Goal: Task Accomplishment & Management: Manage account settings

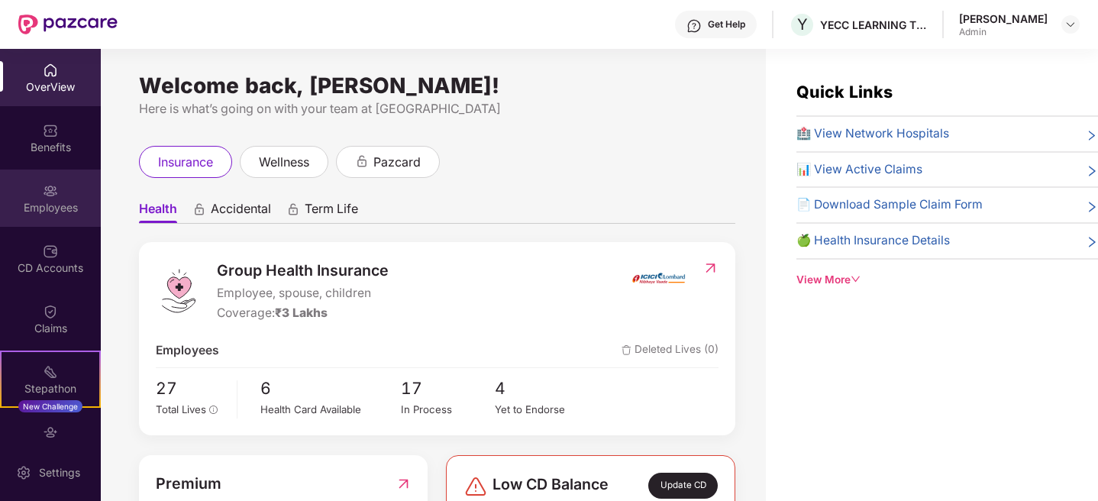
click at [49, 211] on div "Employees" at bounding box center [50, 207] width 101 height 15
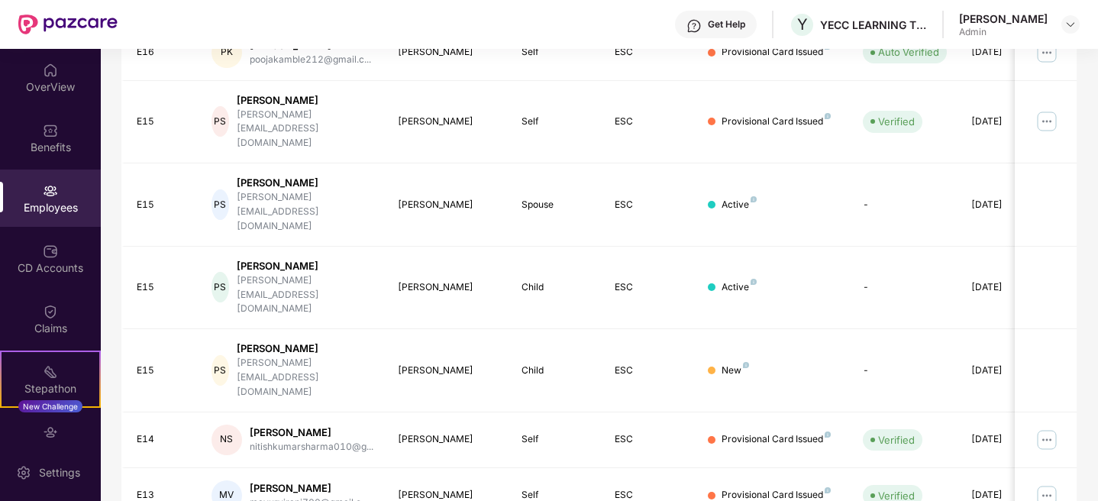
scroll to position [370, 0]
click at [543, 411] on td "Self" at bounding box center [555, 439] width 93 height 56
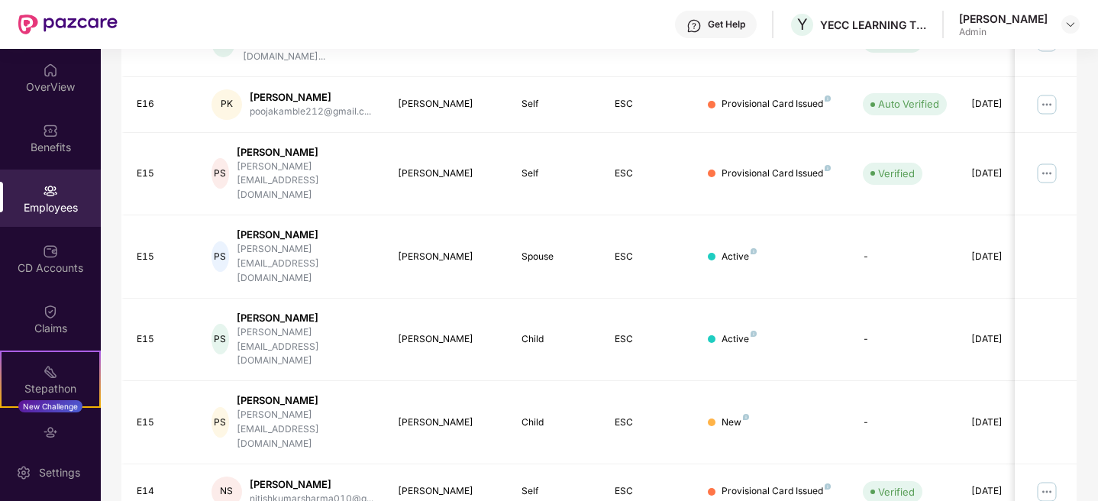
scroll to position [316, 0]
click at [289, 493] on div "nitishkumarsharma010@g..." at bounding box center [312, 500] width 124 height 15
click at [1041, 481] on img at bounding box center [1046, 493] width 24 height 24
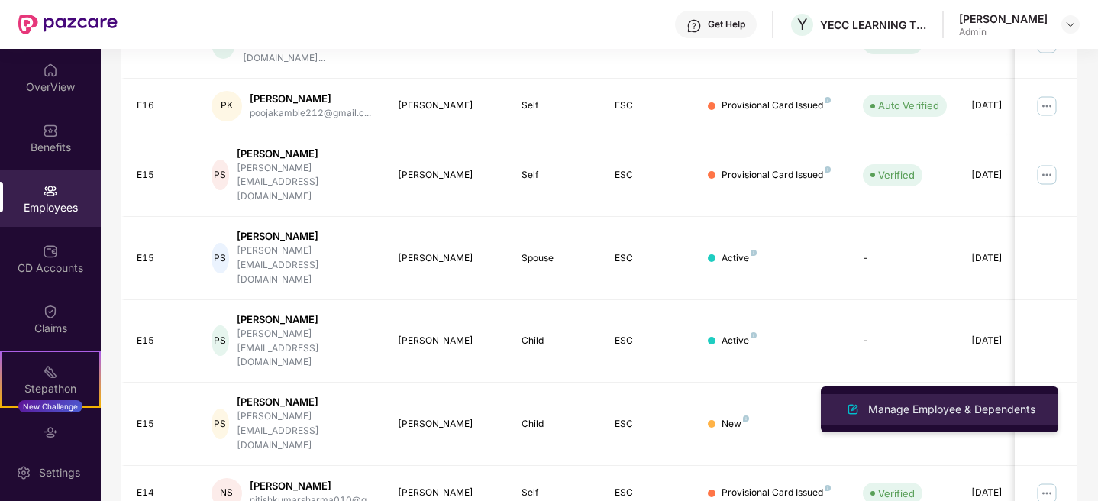
click at [943, 410] on div "Manage Employee & Dependents" at bounding box center [951, 409] width 173 height 17
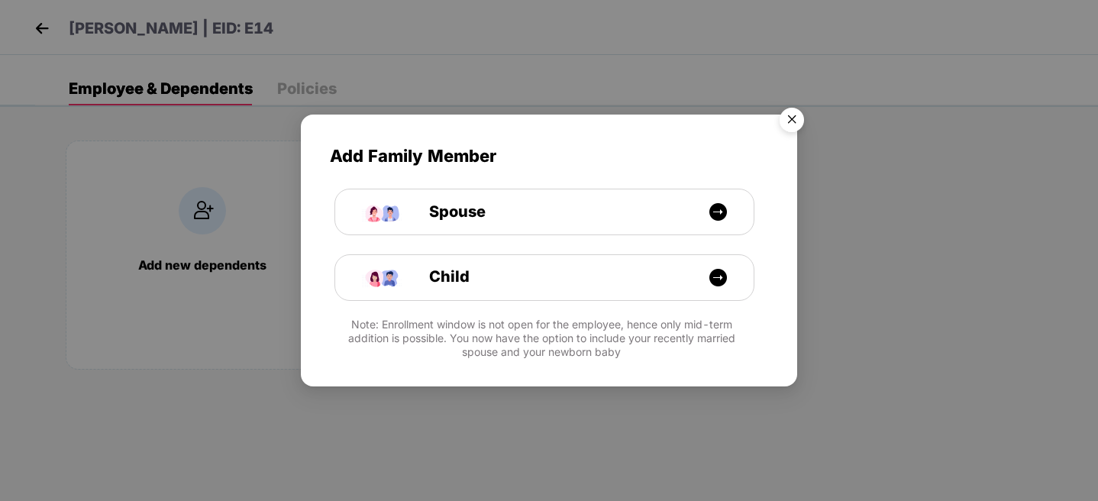
click at [785, 117] on img "Close" at bounding box center [791, 122] width 43 height 43
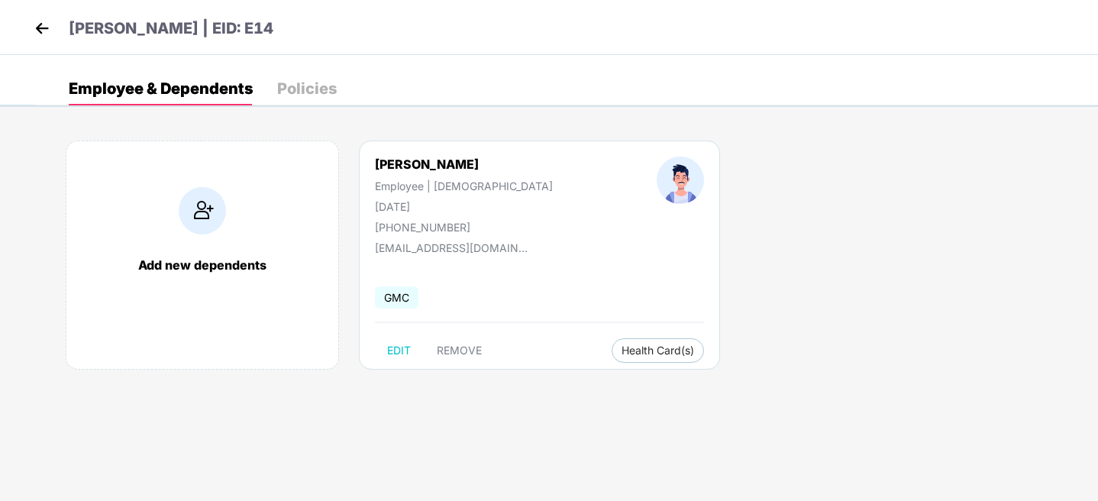
click at [50, 22] on img at bounding box center [42, 28] width 23 height 23
click at [44, 31] on img at bounding box center [42, 28] width 23 height 23
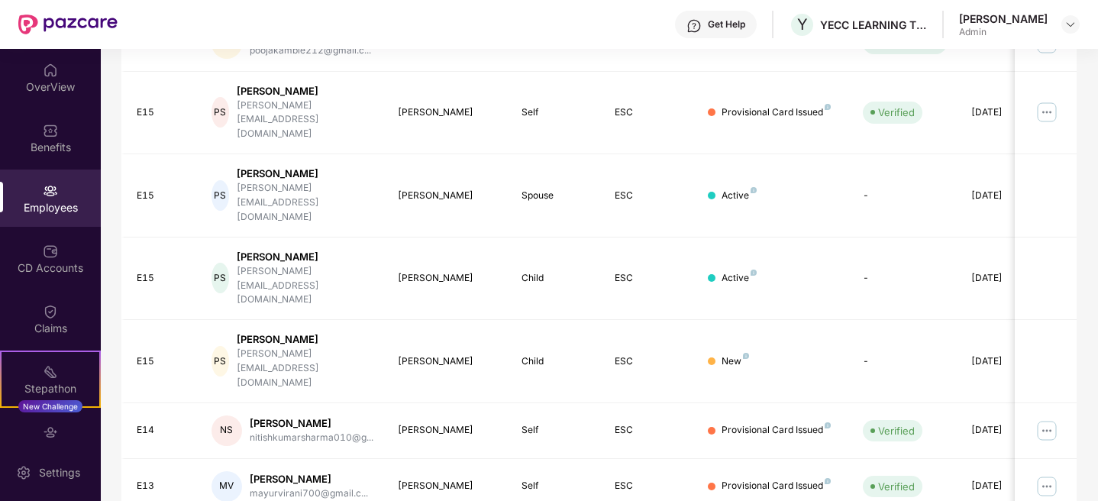
scroll to position [437, 0]
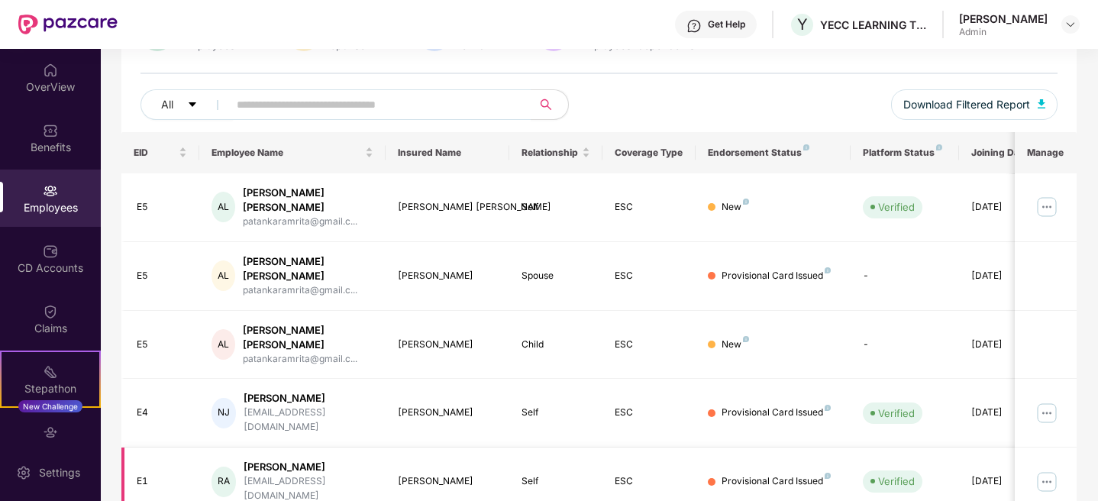
scroll to position [270, 0]
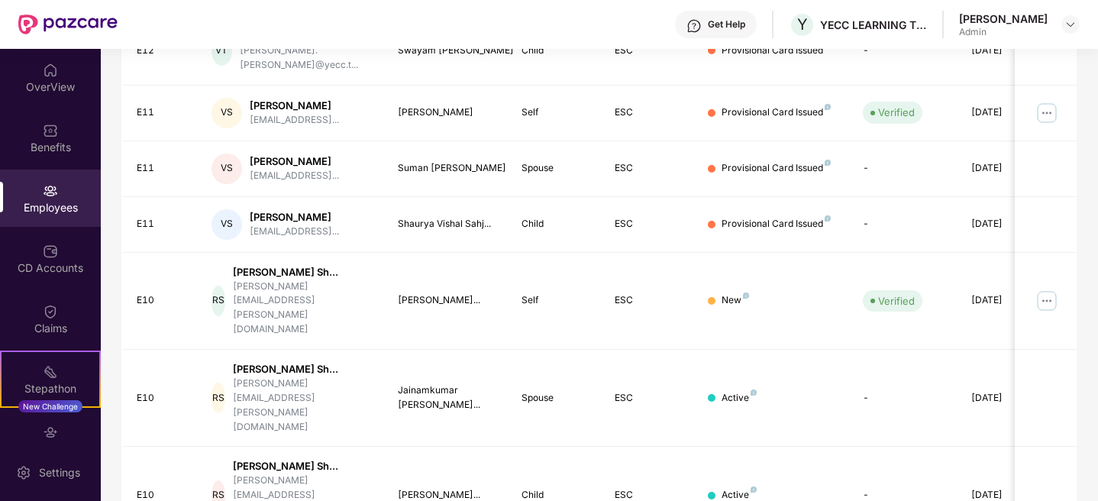
scroll to position [476, 0]
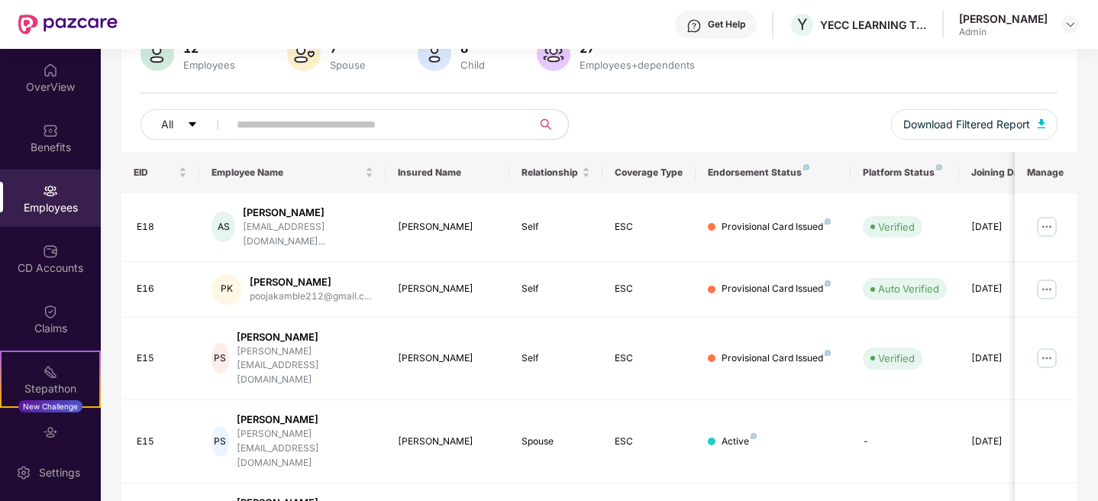
scroll to position [437, 0]
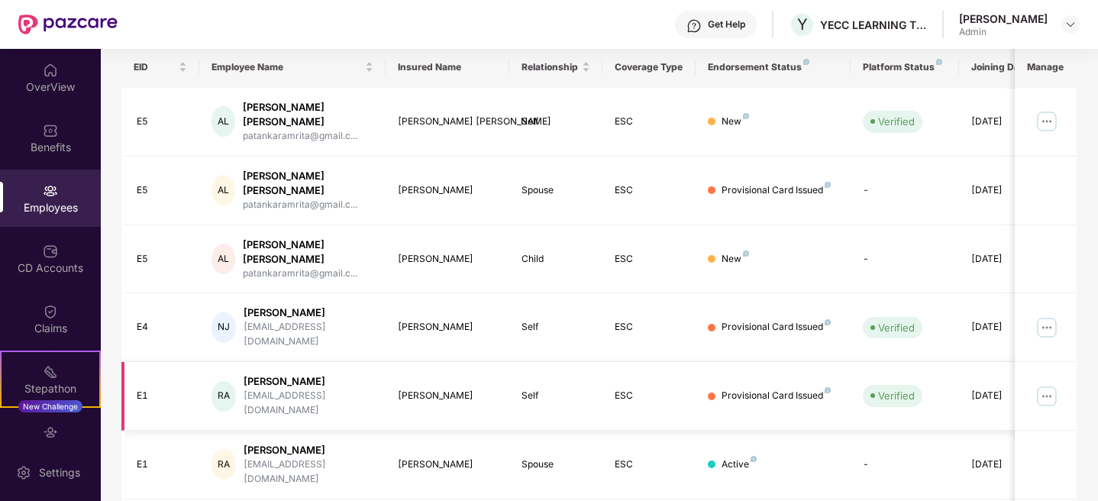
scroll to position [270, 0]
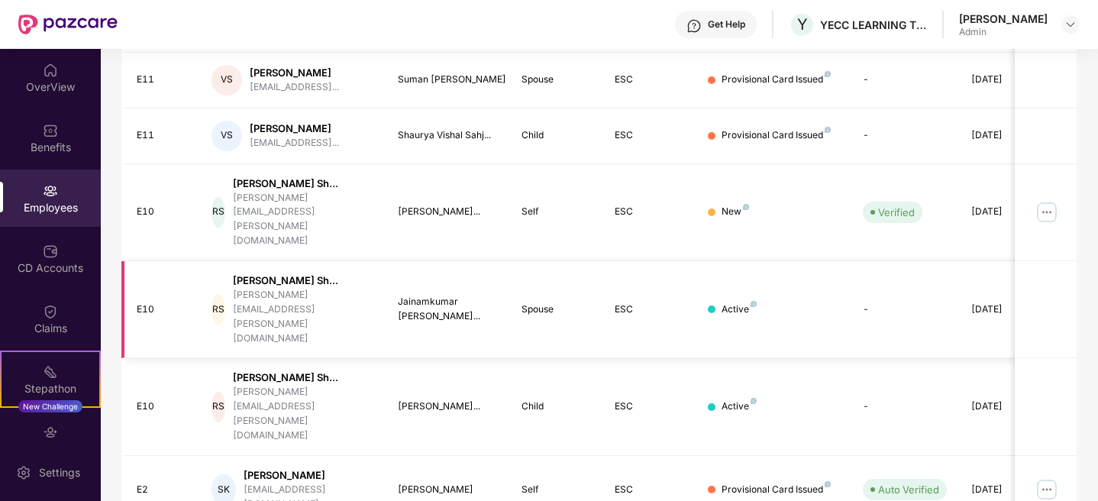
scroll to position [476, 0]
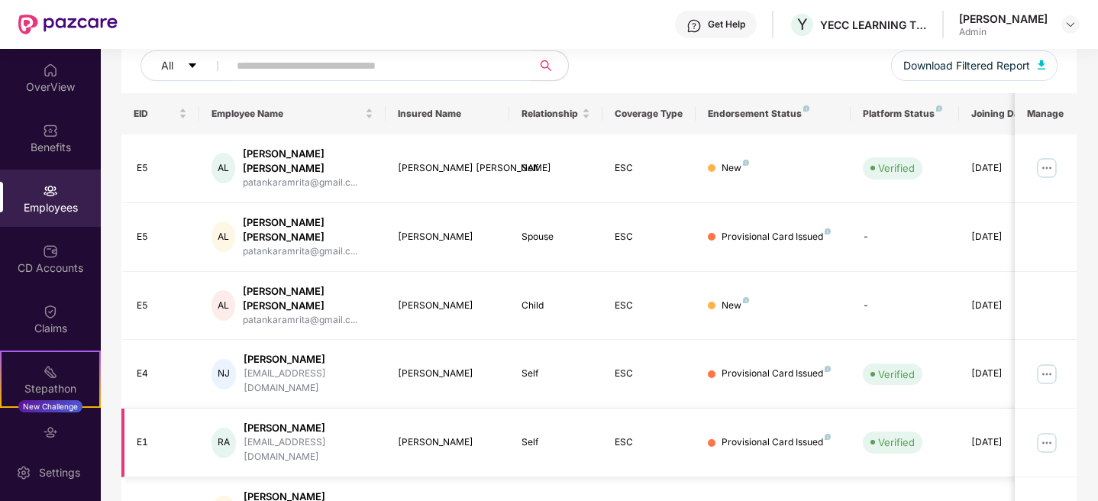
scroll to position [270, 0]
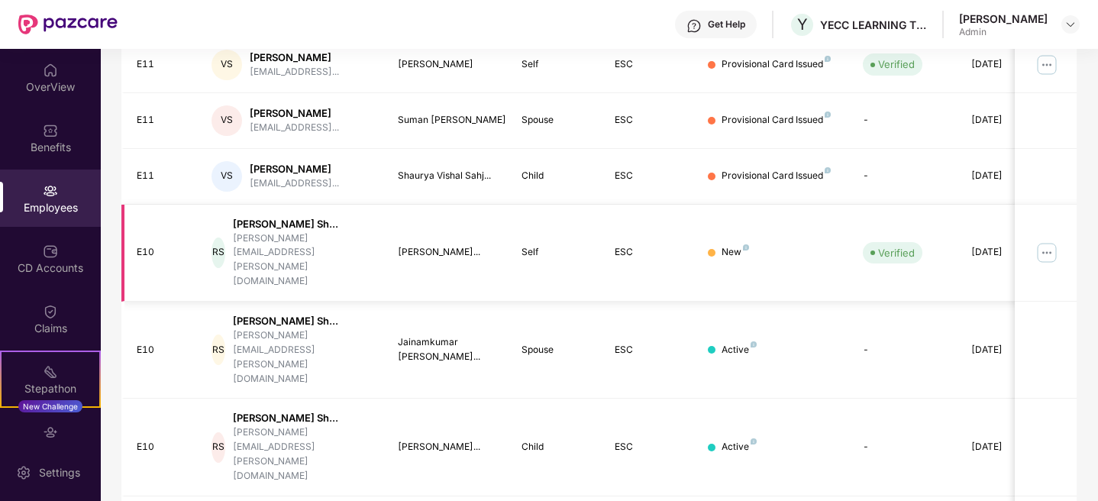
scroll to position [476, 0]
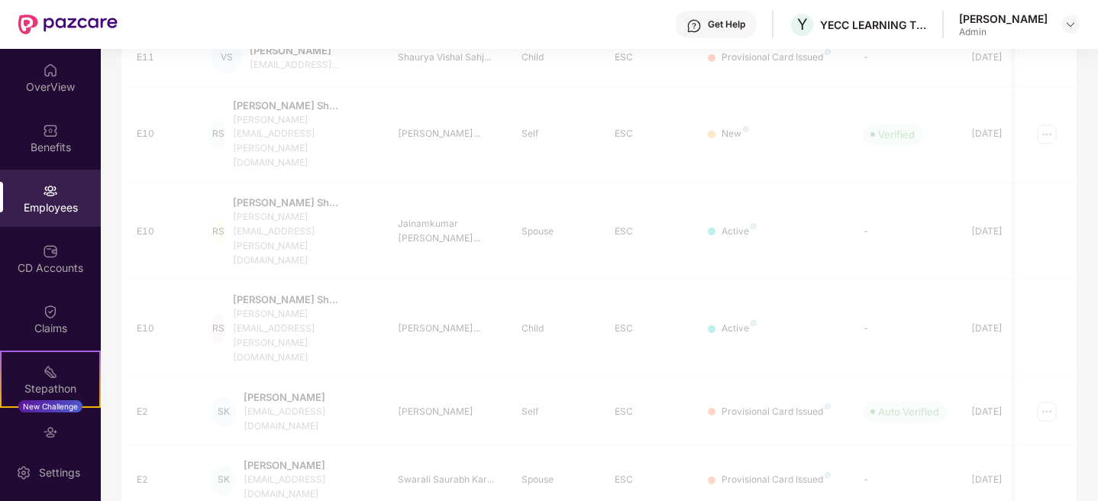
scroll to position [437, 0]
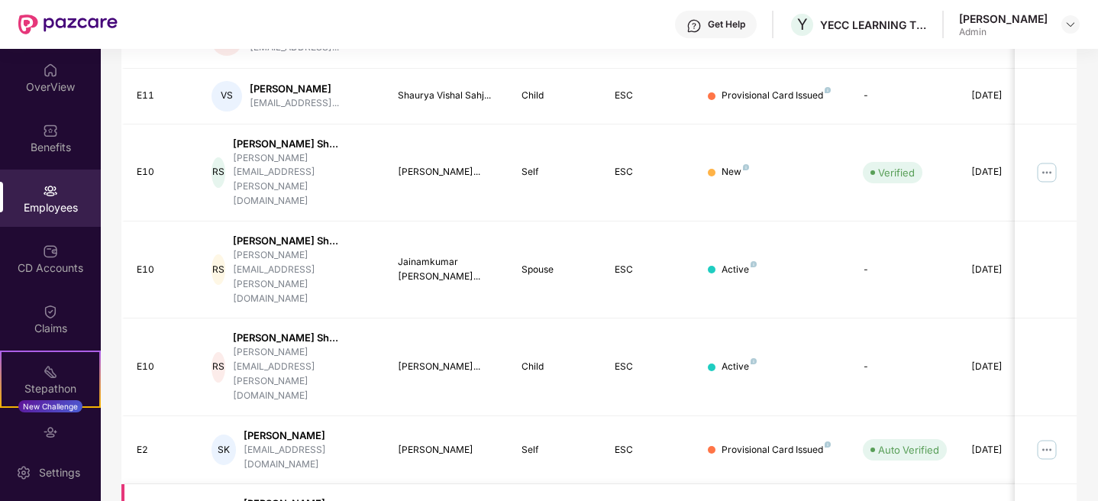
scroll to position [476, 0]
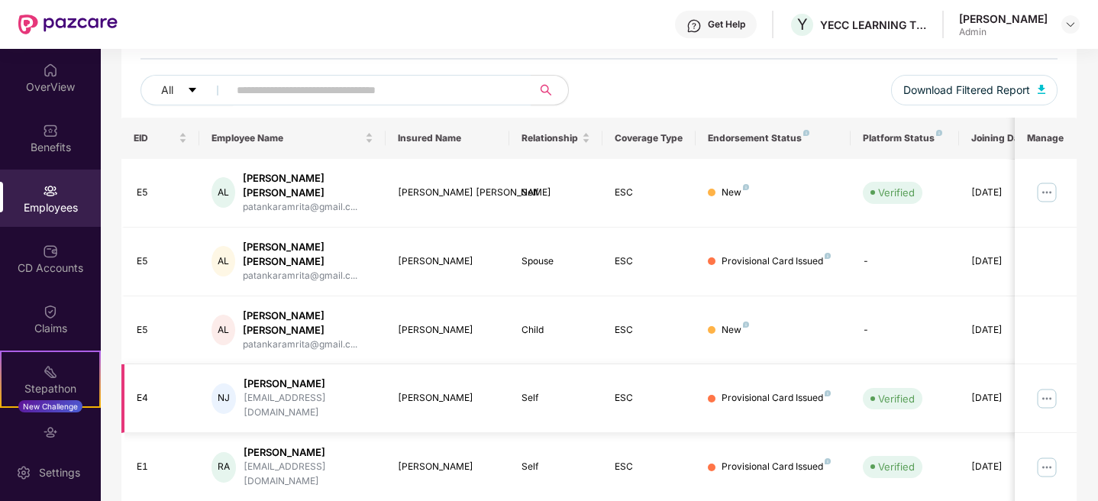
scroll to position [270, 0]
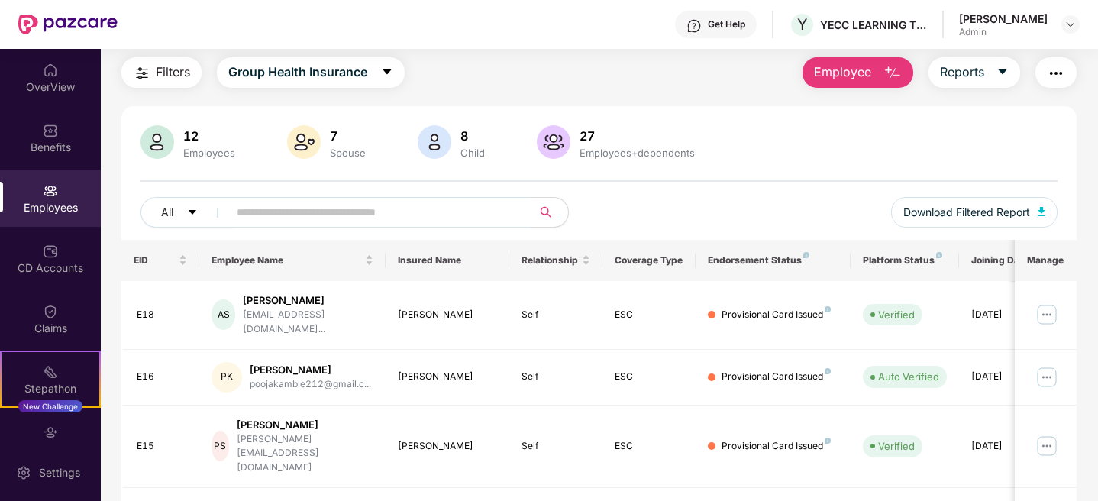
scroll to position [437, 0]
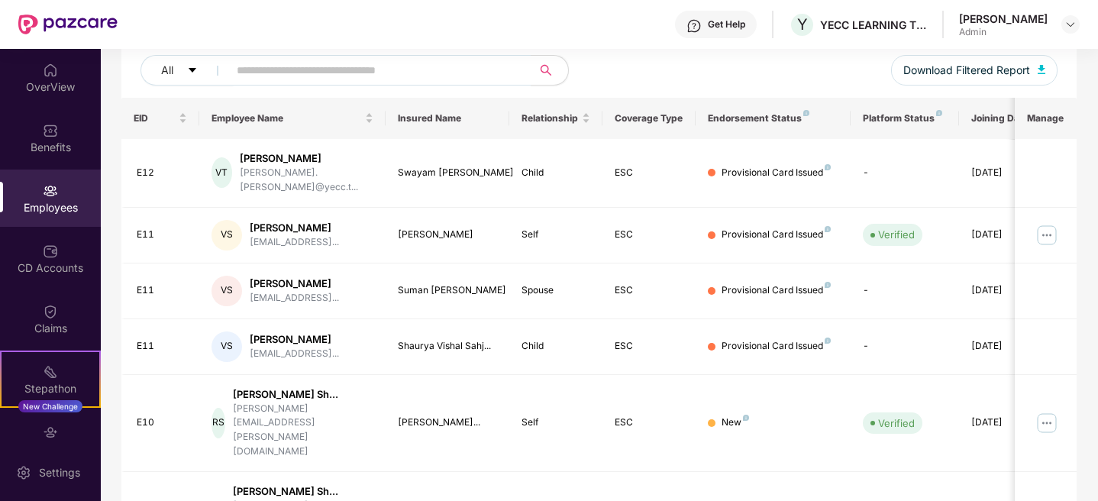
scroll to position [186, 0]
click at [47, 311] on img at bounding box center [50, 311] width 15 height 15
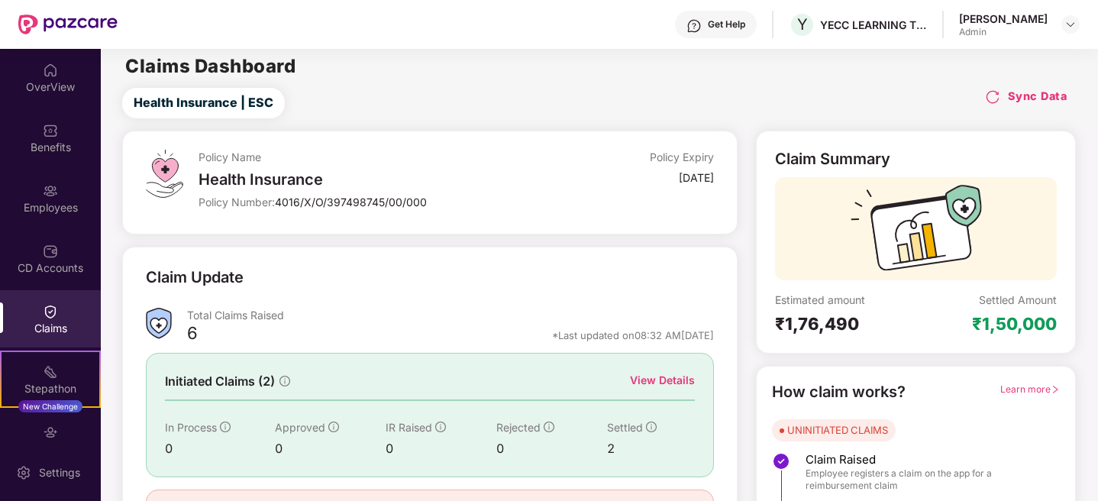
scroll to position [3, 0]
click at [658, 379] on div "View Details" at bounding box center [662, 380] width 65 height 17
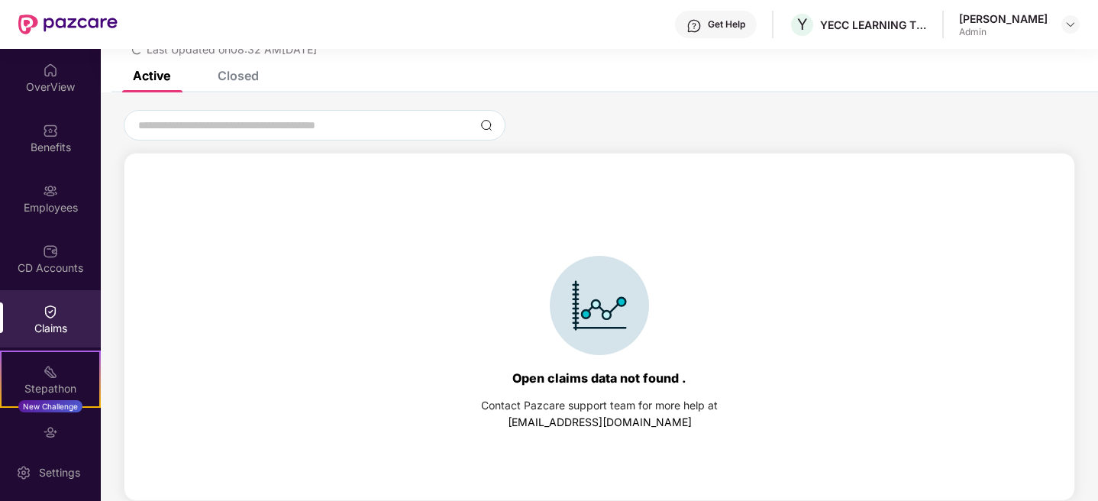
scroll to position [23, 0]
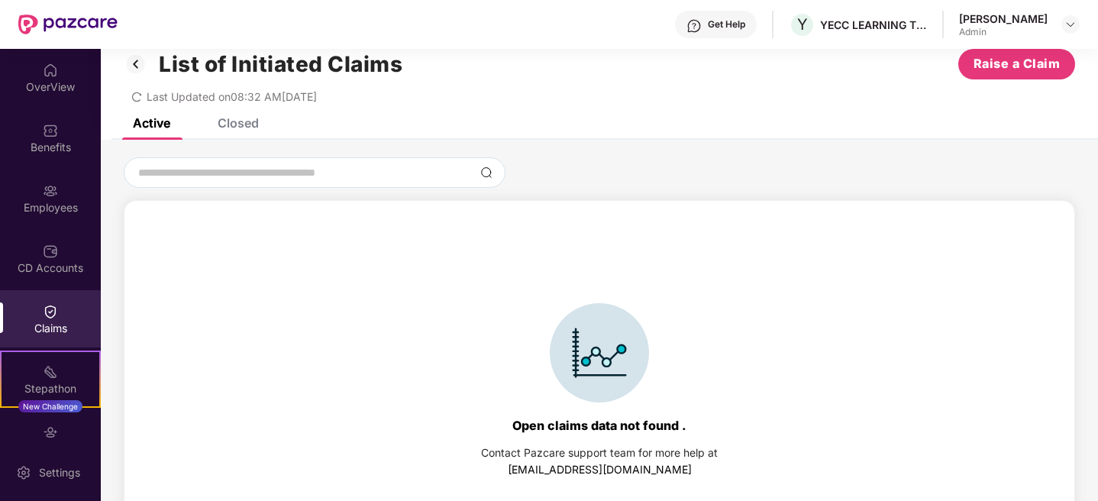
click at [237, 121] on div "Closed" at bounding box center [238, 122] width 41 height 15
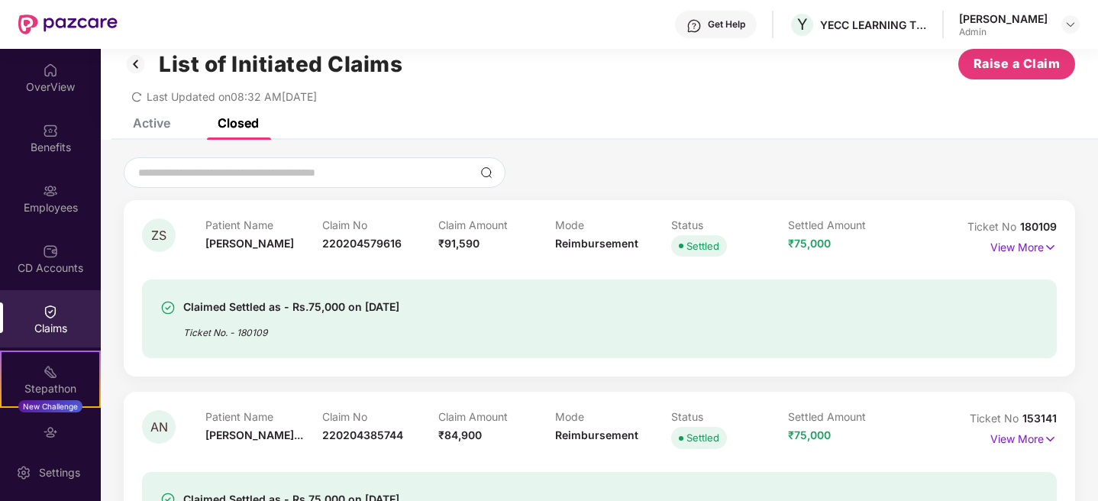
scroll to position [106, 0]
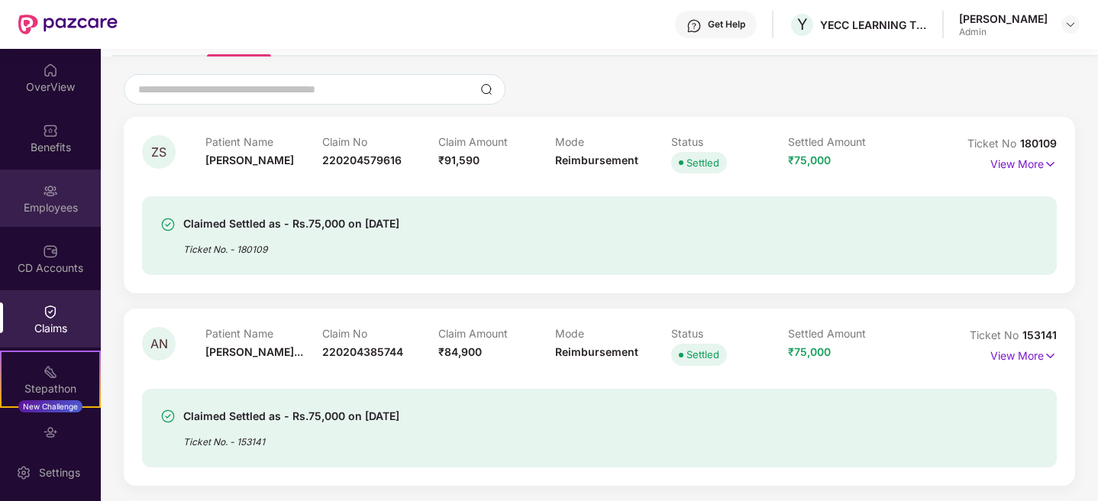
click at [41, 200] on div "Employees" at bounding box center [50, 206] width 101 height 15
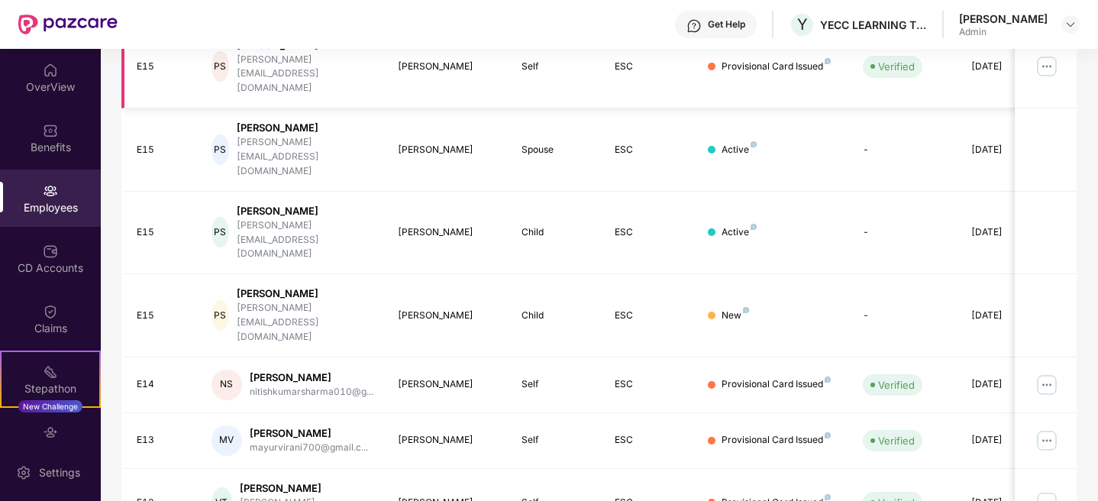
scroll to position [437, 0]
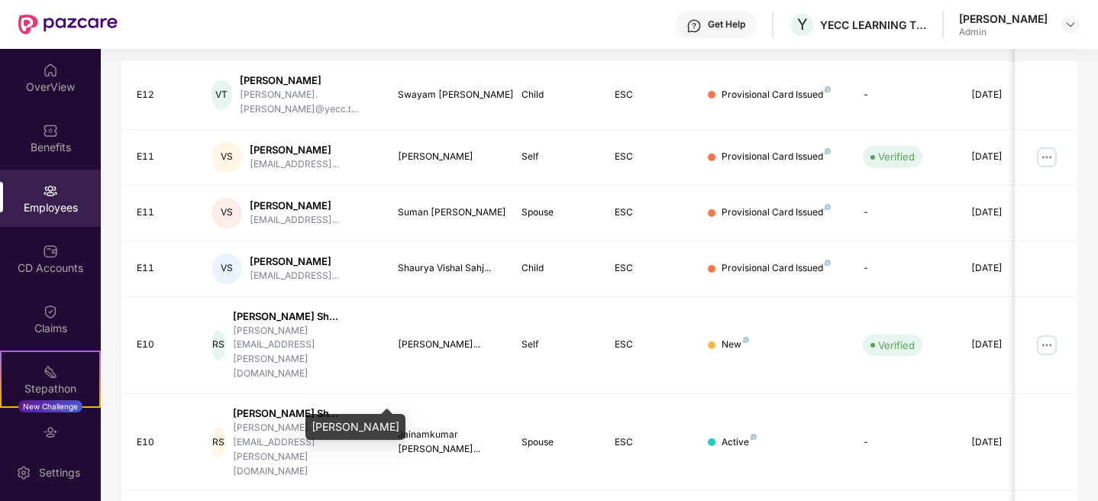
scroll to position [476, 0]
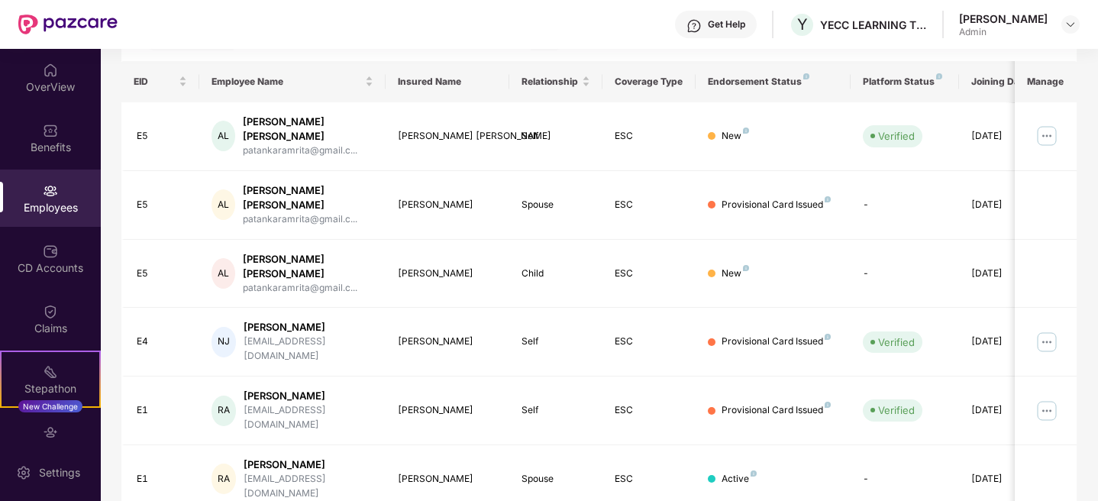
scroll to position [223, 0]
click at [286, 282] on div "patankaramrita@gmail.c..." at bounding box center [308, 289] width 130 height 15
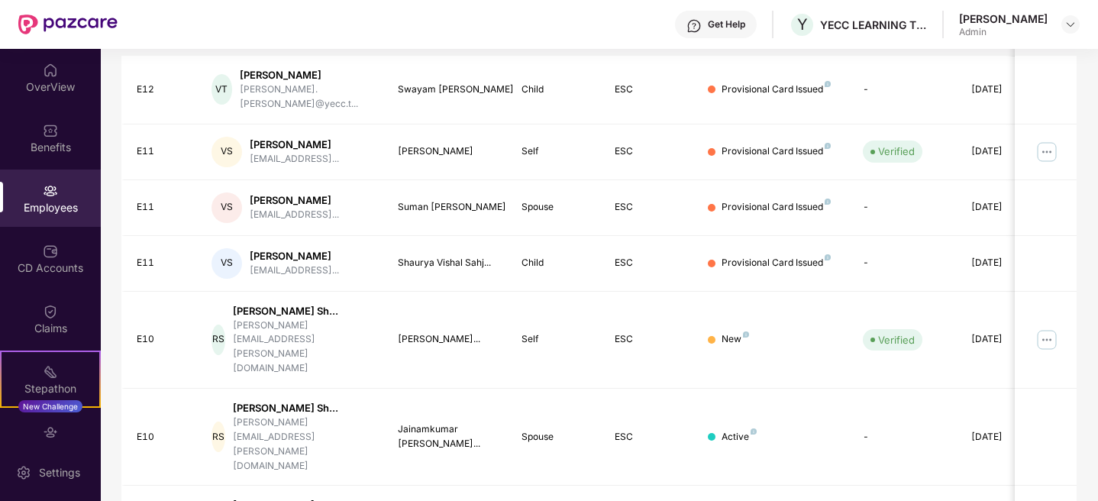
scroll to position [476, 0]
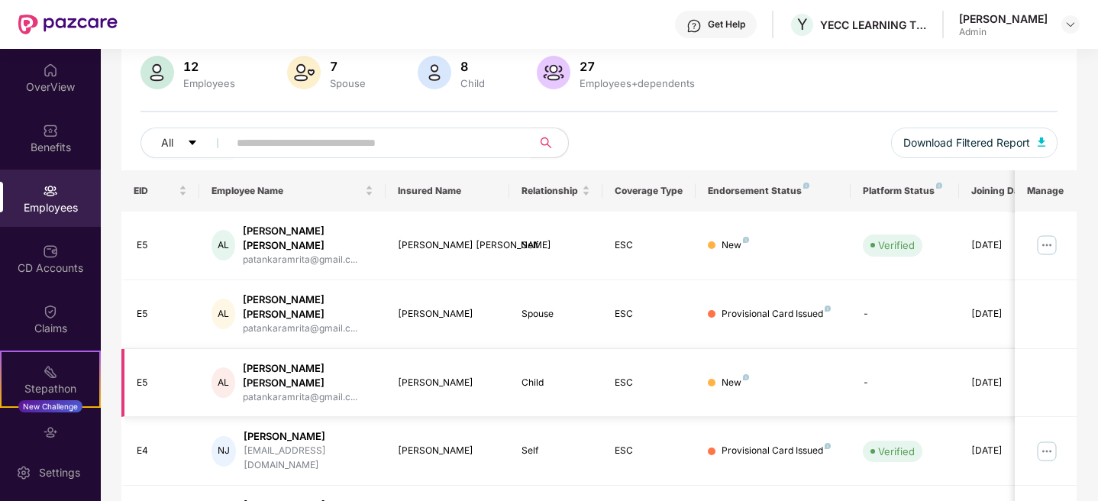
scroll to position [130, 0]
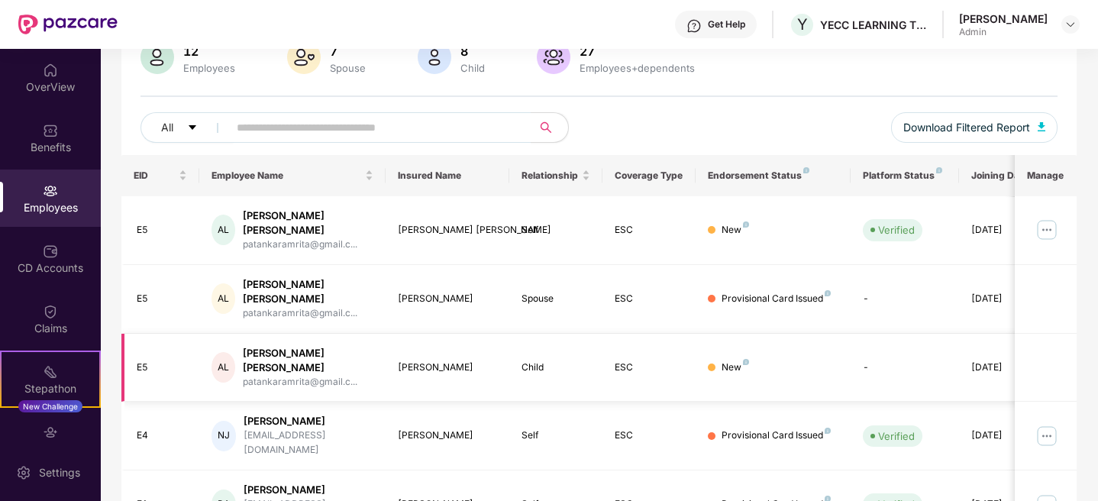
click at [534, 360] on div "Child" at bounding box center [555, 367] width 69 height 15
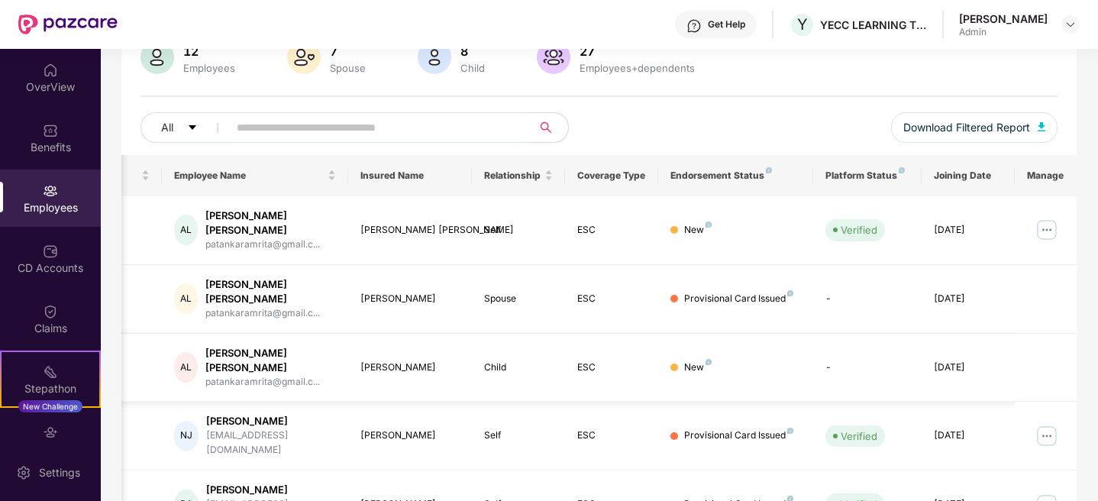
click at [191, 352] on div "AL" at bounding box center [186, 367] width 24 height 31
click at [489, 360] on div "Child" at bounding box center [518, 367] width 69 height 15
click at [1051, 340] on td at bounding box center [1045, 368] width 62 height 69
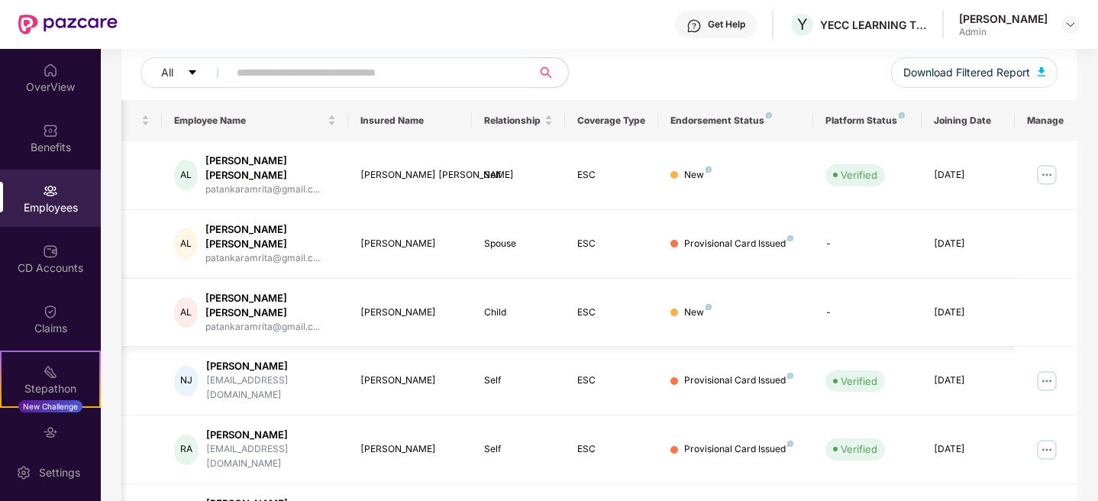
scroll to position [186, 0]
click at [1050, 367] on img at bounding box center [1046, 379] width 24 height 24
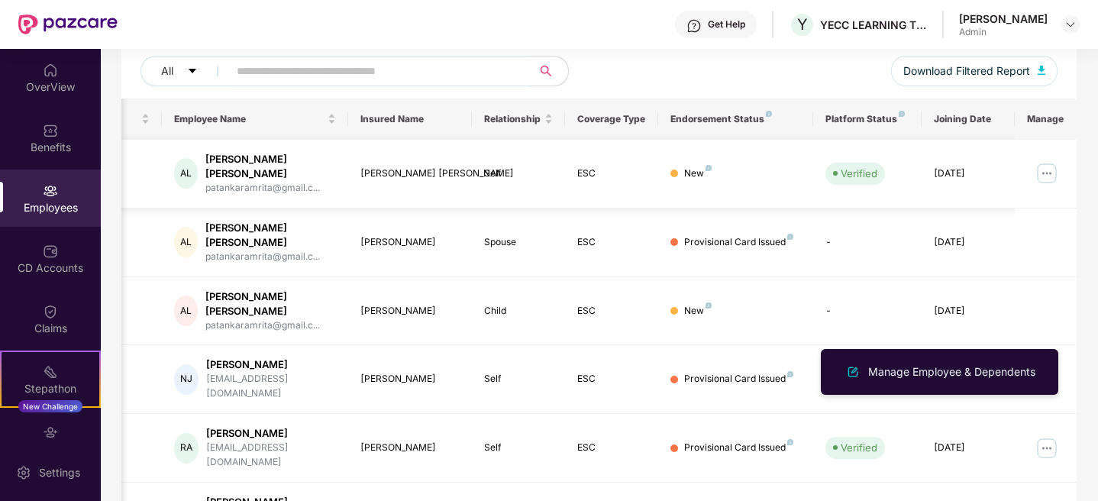
click at [1046, 173] on img at bounding box center [1046, 173] width 24 height 24
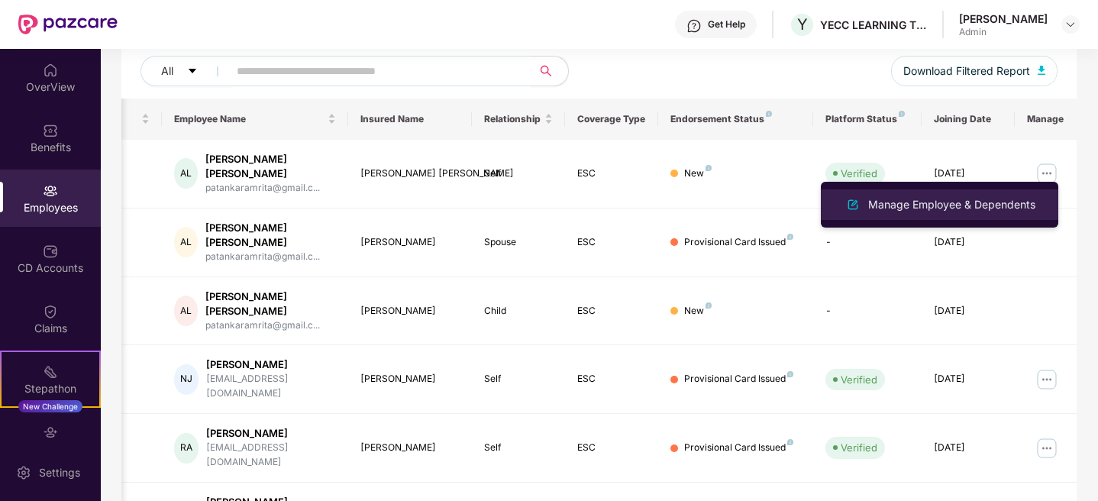
click at [943, 197] on div "Manage Employee & Dependents" at bounding box center [951, 204] width 173 height 17
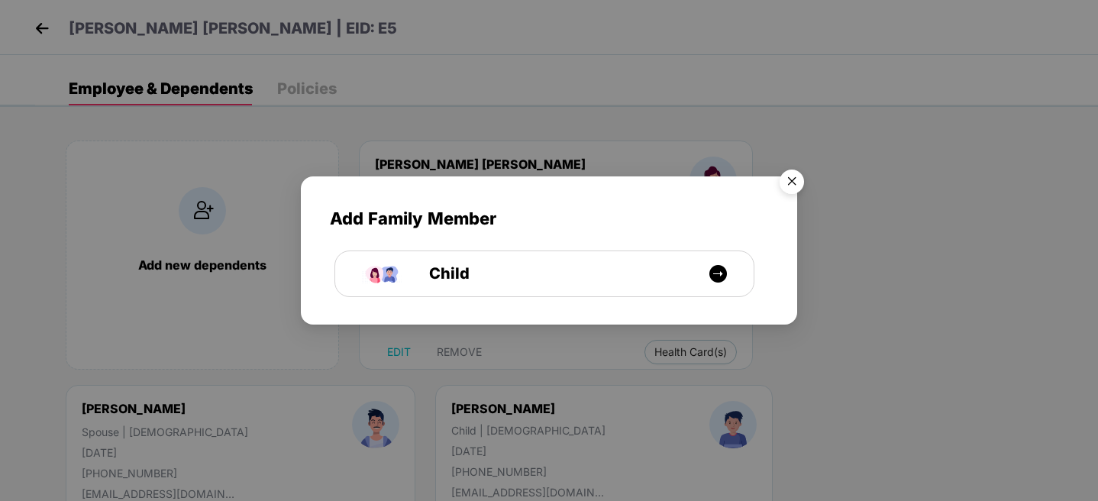
click at [788, 181] on img "Close" at bounding box center [791, 184] width 43 height 43
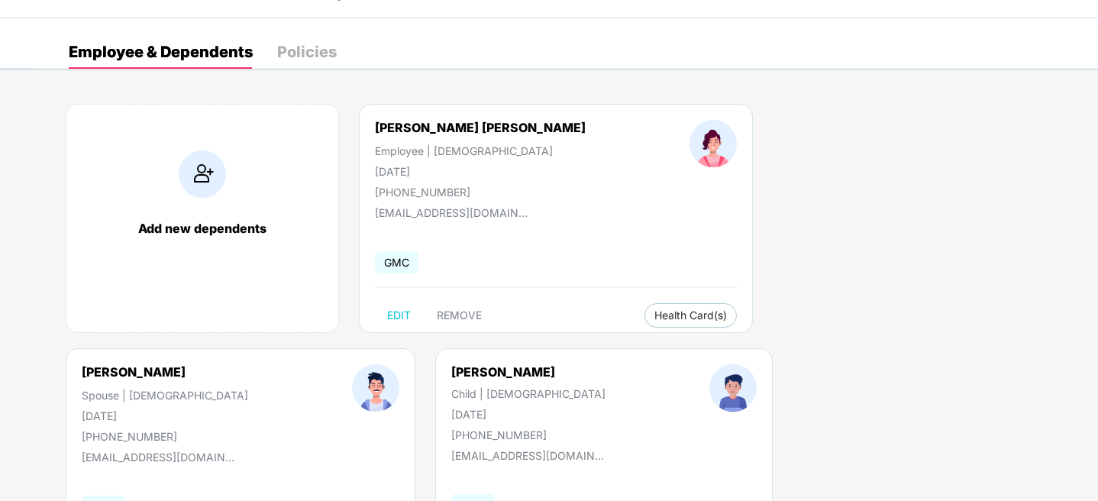
scroll to position [36, 0]
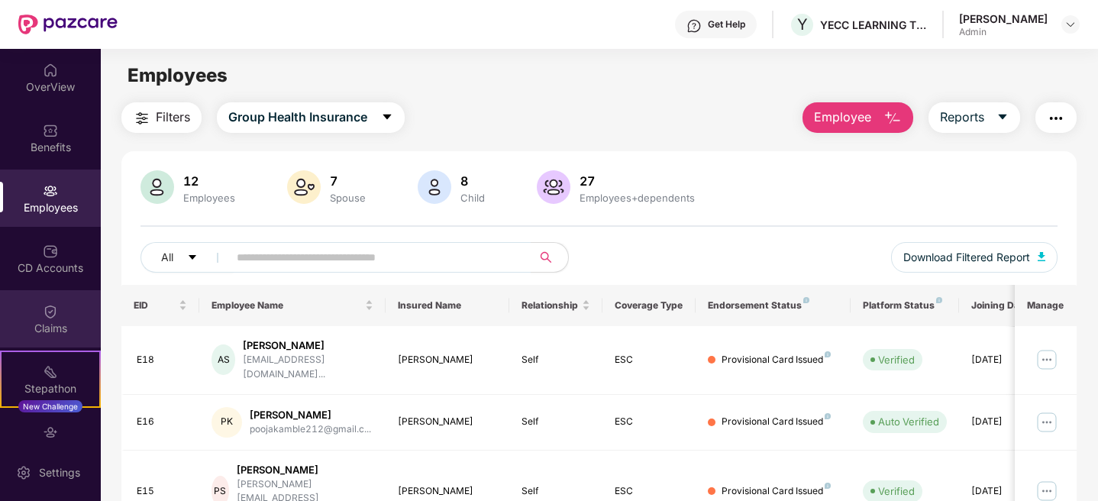
click at [43, 311] on img at bounding box center [50, 311] width 15 height 15
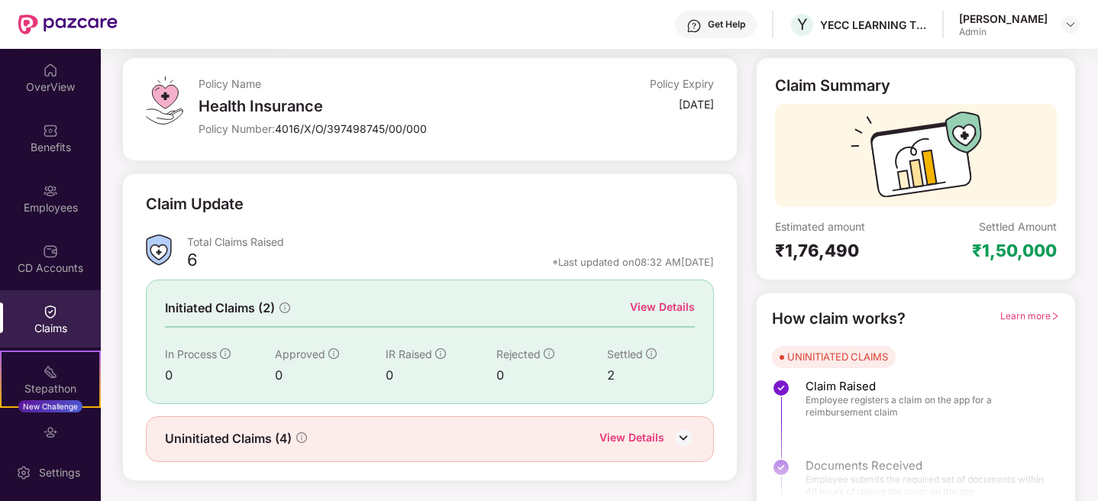
scroll to position [97, 0]
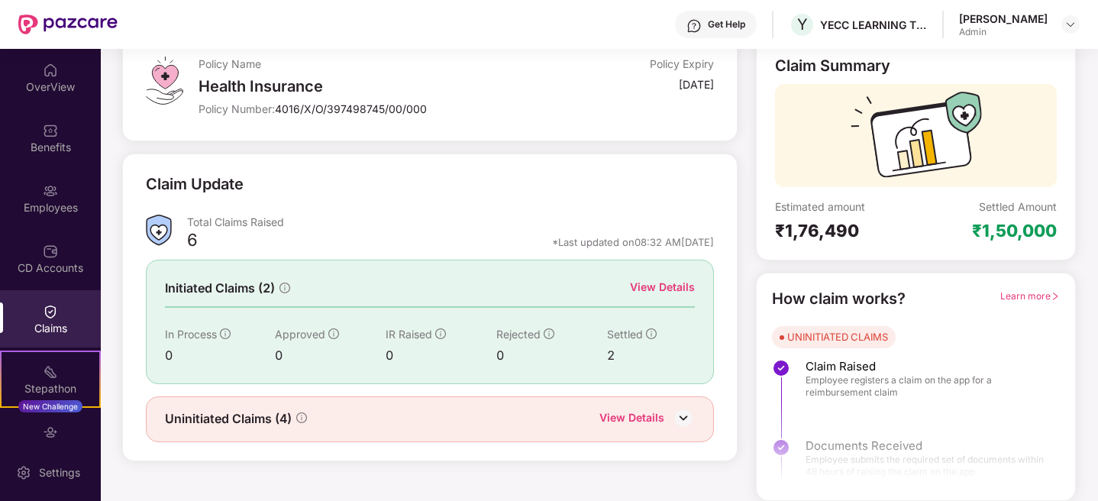
click at [645, 411] on div "View Details" at bounding box center [631, 419] width 65 height 20
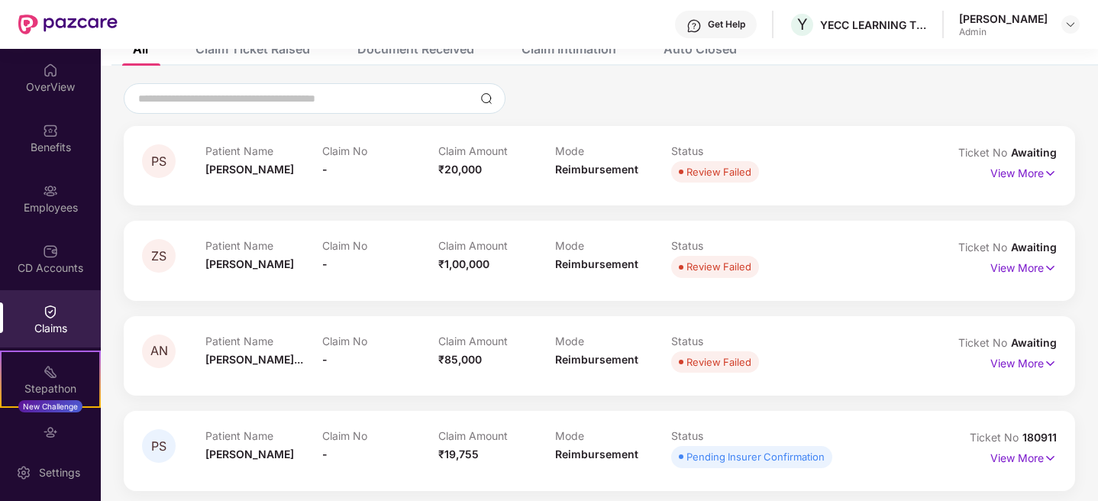
scroll to position [106, 0]
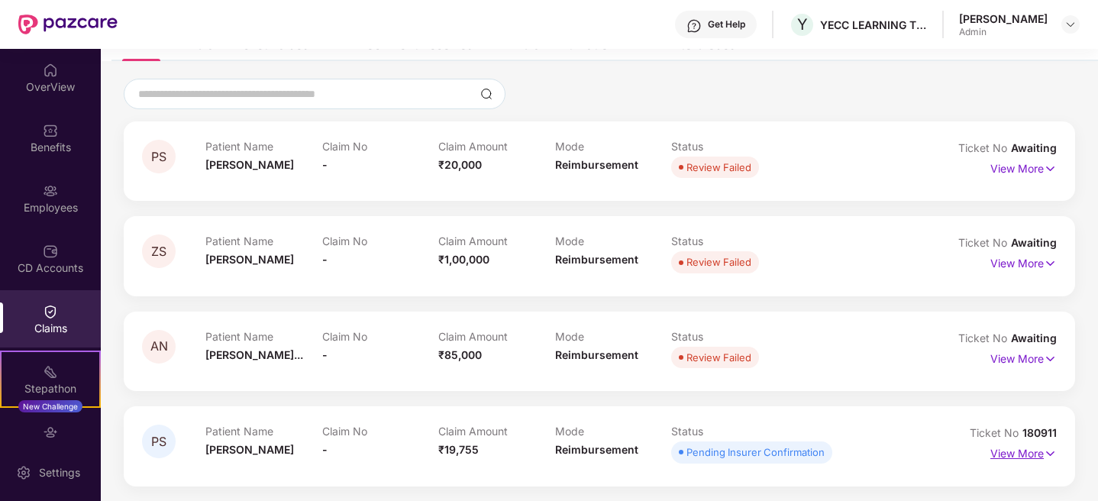
click at [1014, 456] on p "View More" at bounding box center [1023, 451] width 66 height 21
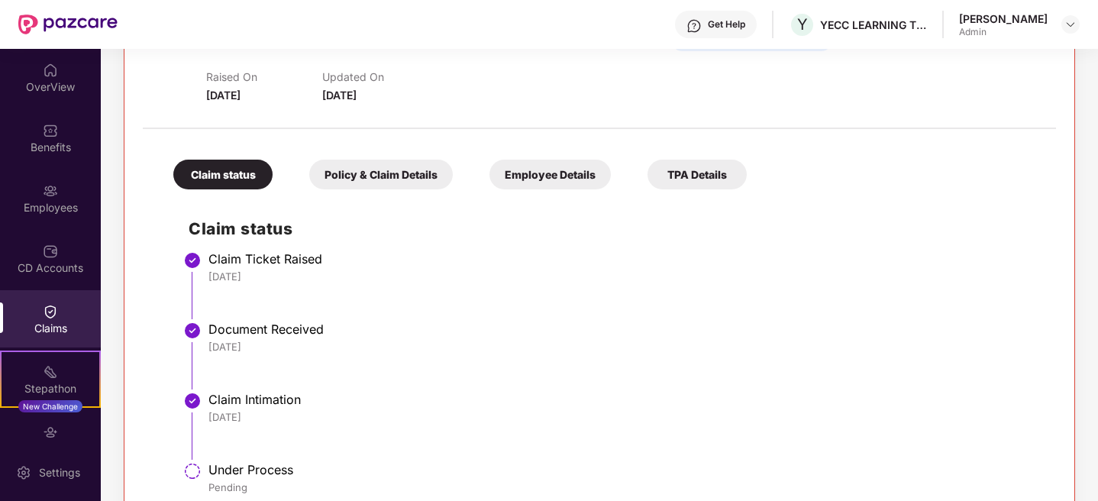
scroll to position [556, 0]
